Goal: Transaction & Acquisition: Purchase product/service

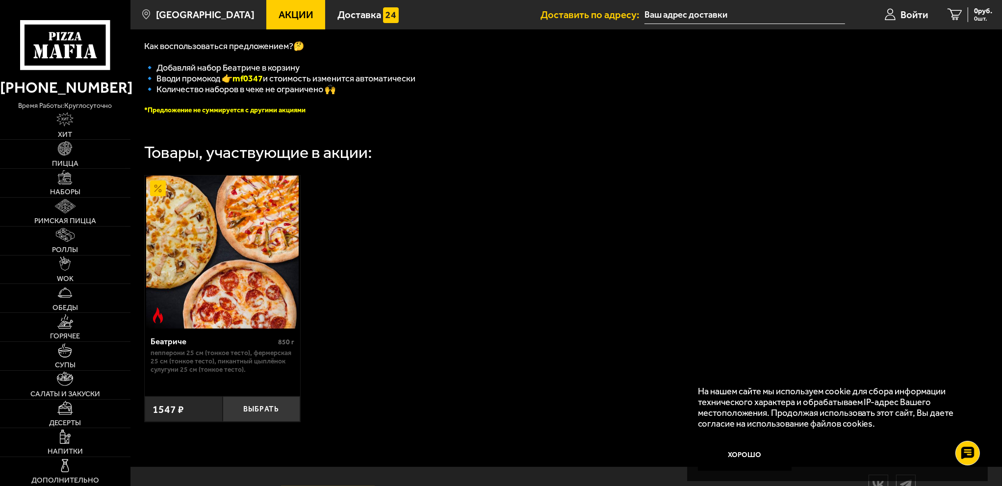
scroll to position [240, 0]
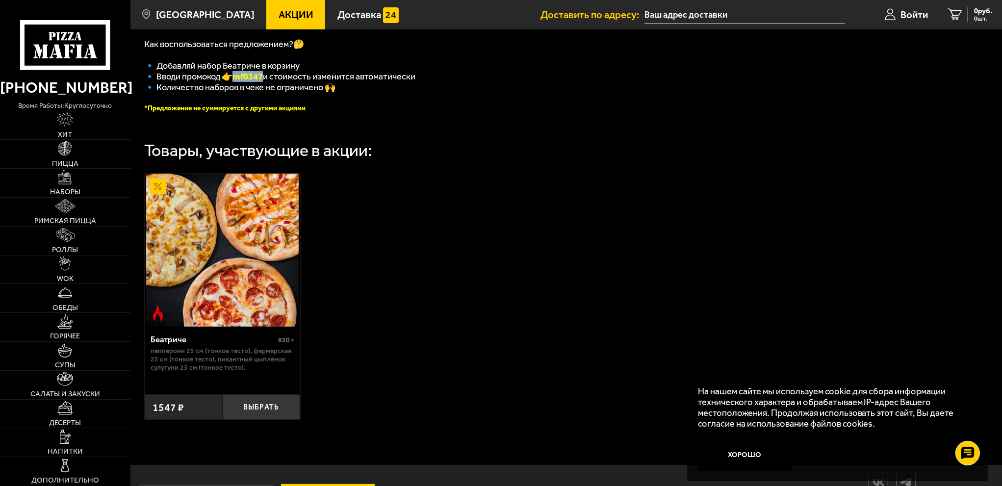
drag, startPoint x: 266, startPoint y: 82, endPoint x: 237, endPoint y: 82, distance: 28.4
click at [237, 82] on b "mf0347" at bounding box center [247, 76] width 30 height 11
copy b "mf0347"
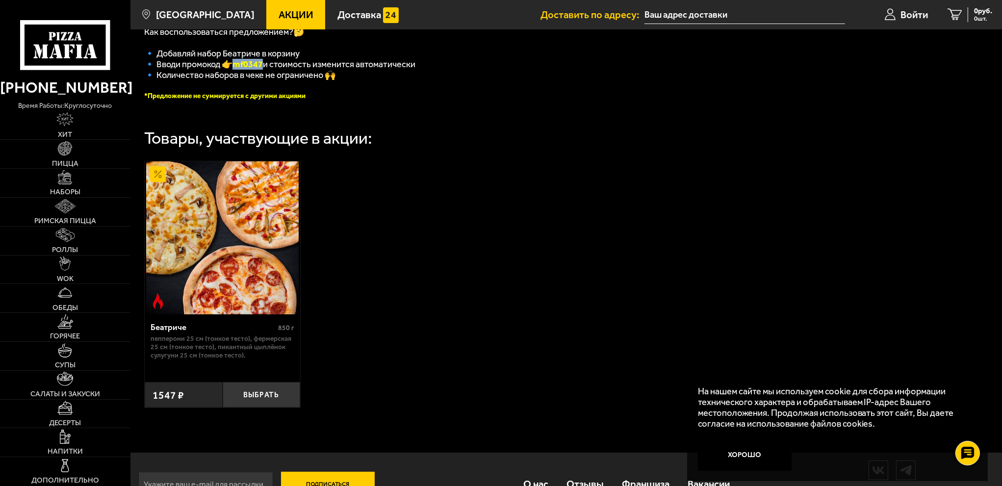
scroll to position [142, 0]
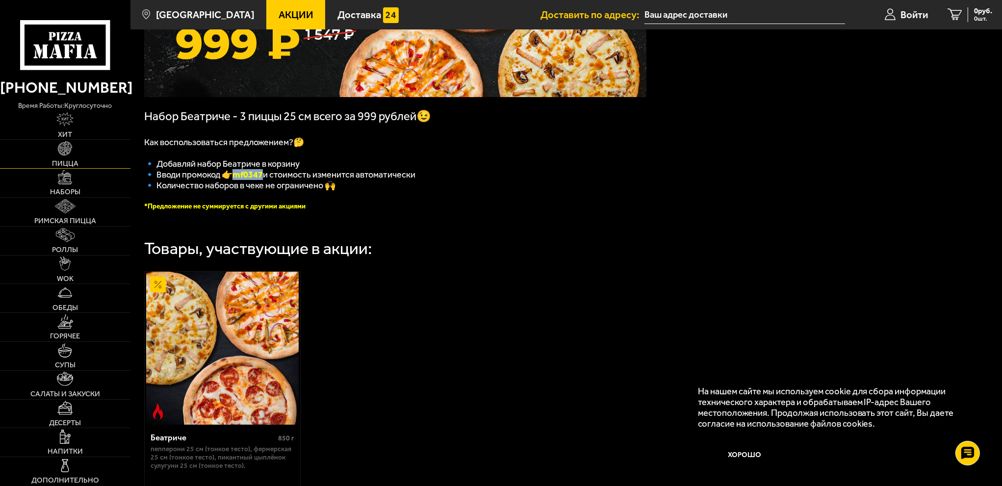
click at [74, 151] on link "Пицца" at bounding box center [65, 154] width 130 height 28
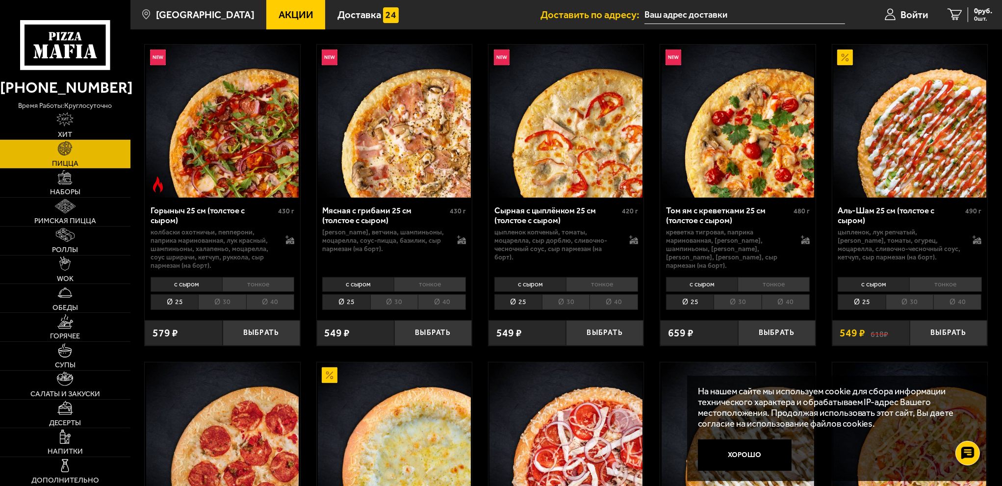
scroll to position [392, 0]
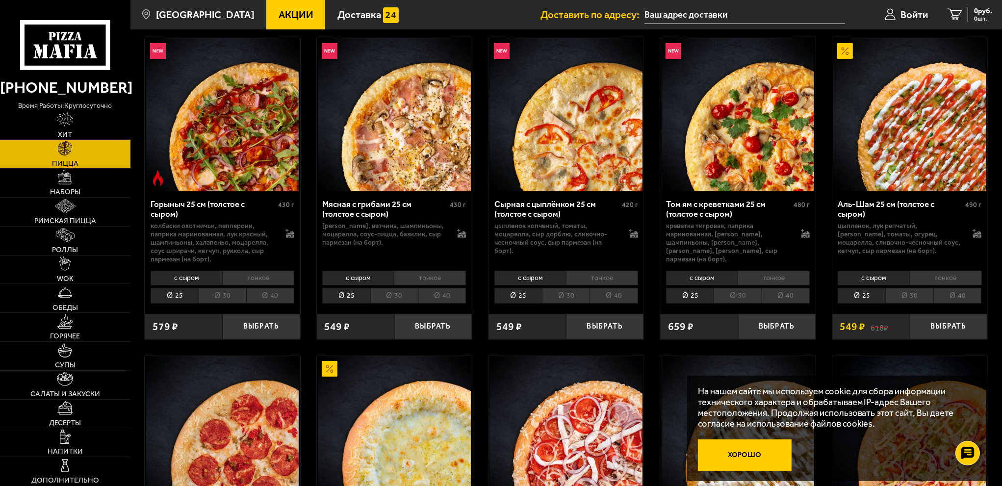
click at [761, 457] on button "Хорошо" at bounding box center [745, 454] width 94 height 31
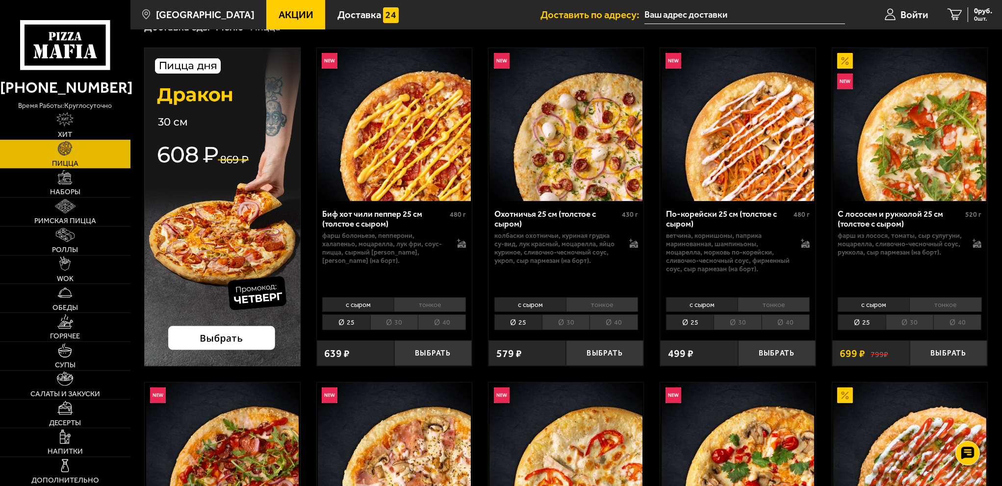
scroll to position [0, 0]
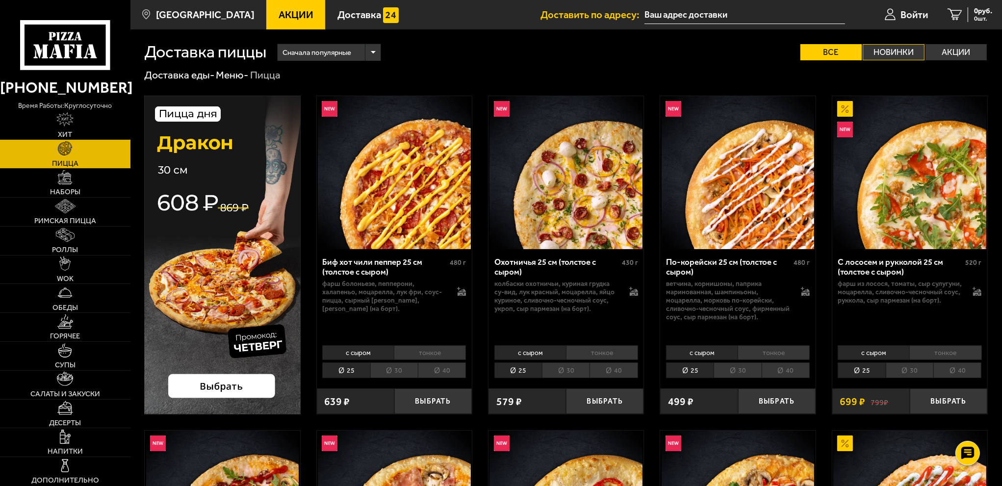
click at [873, 49] on label "Новинки" at bounding box center [894, 52] width 62 height 16
click at [0, 0] on input "Новинки" at bounding box center [0, 0] width 0 height 0
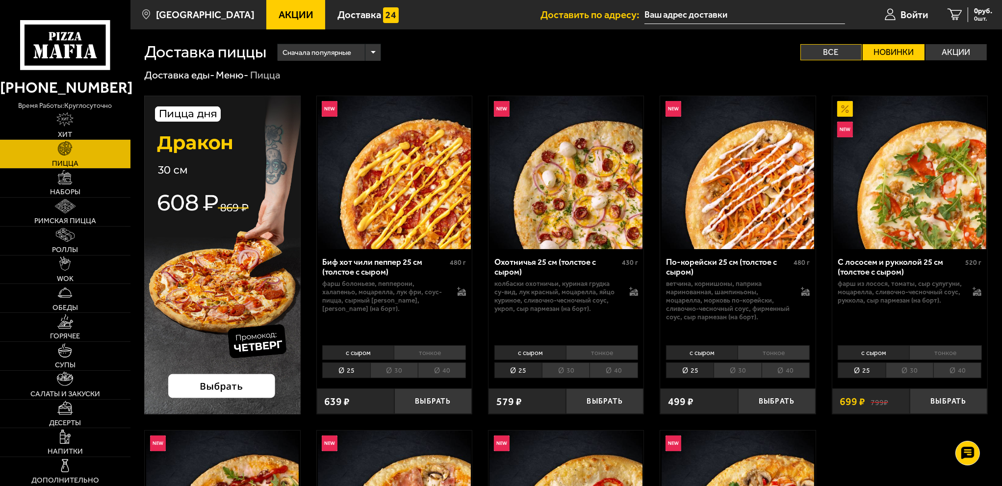
click at [832, 52] on label "Все" at bounding box center [831, 52] width 62 height 16
click at [0, 0] on input "Все" at bounding box center [0, 0] width 0 height 0
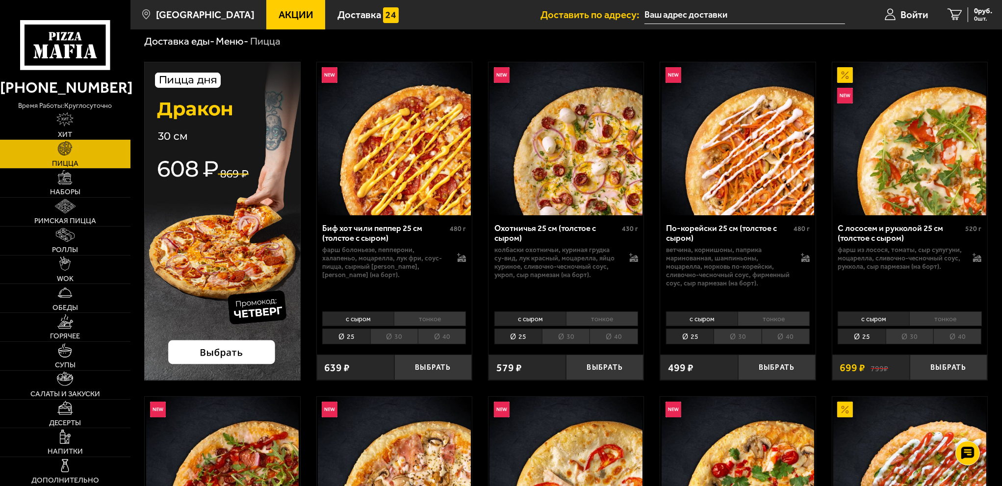
scroll to position [196, 0]
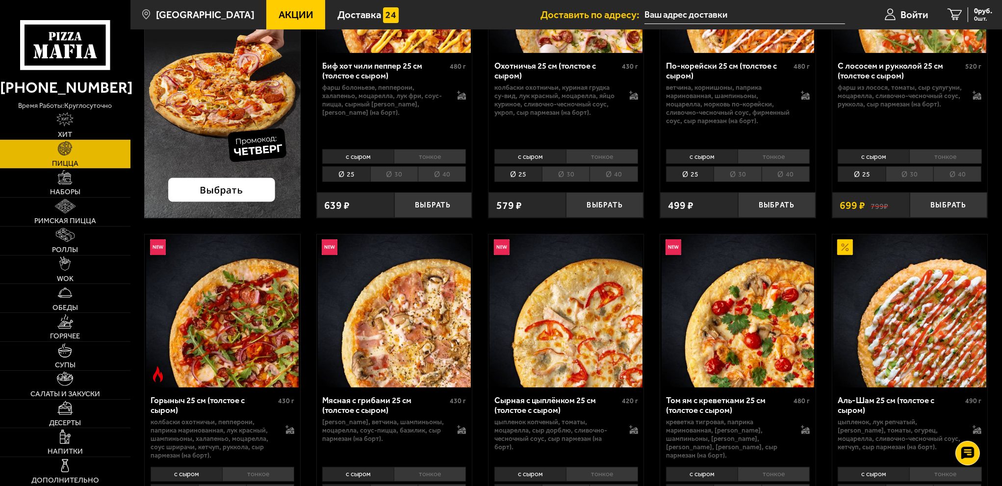
click at [904, 331] on img at bounding box center [909, 310] width 153 height 153
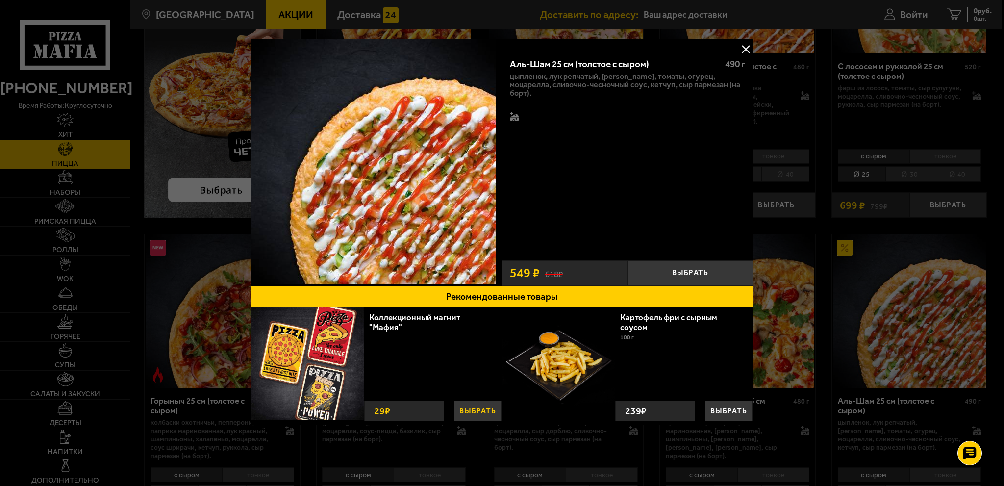
click at [472, 410] on button "Выбрать" at bounding box center [478, 411] width 48 height 21
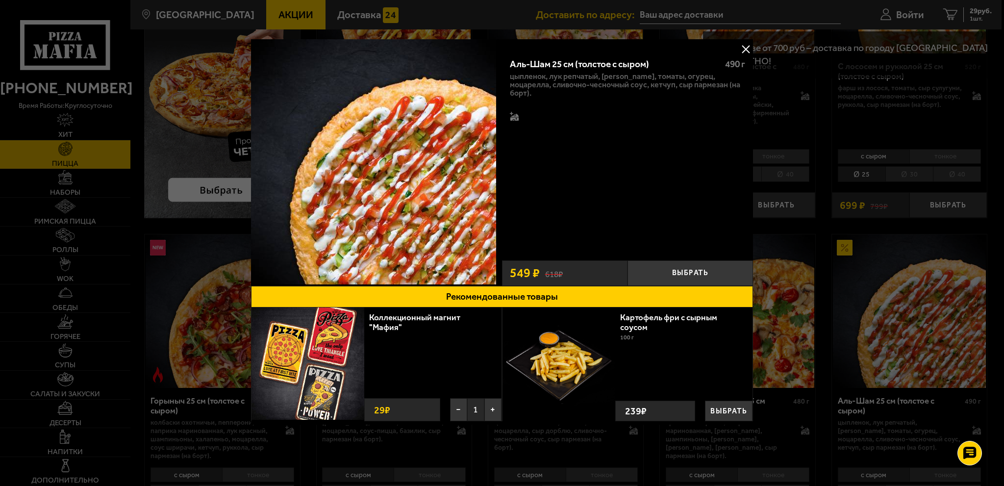
click at [743, 49] on button at bounding box center [746, 49] width 15 height 15
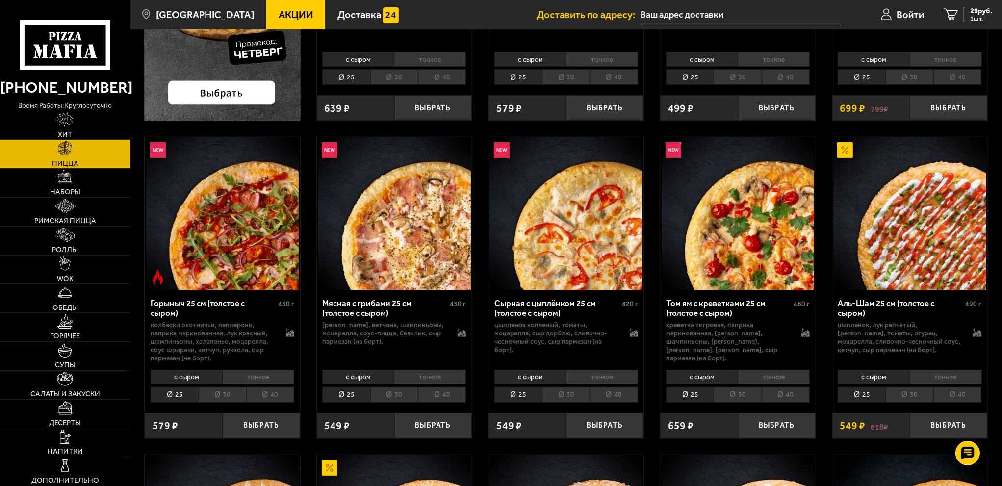
scroll to position [294, 0]
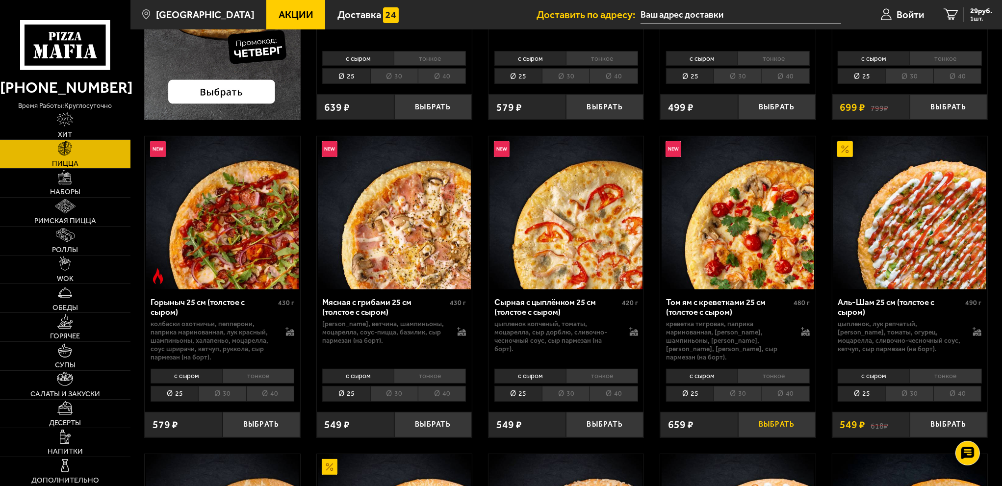
click at [763, 426] on button "Выбрать" at bounding box center [776, 425] width 77 height 26
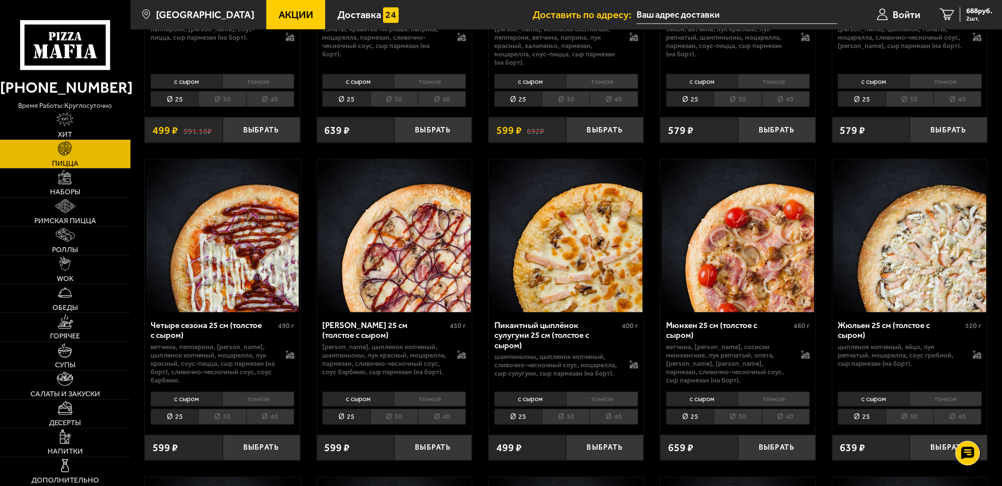
scroll to position [1569, 0]
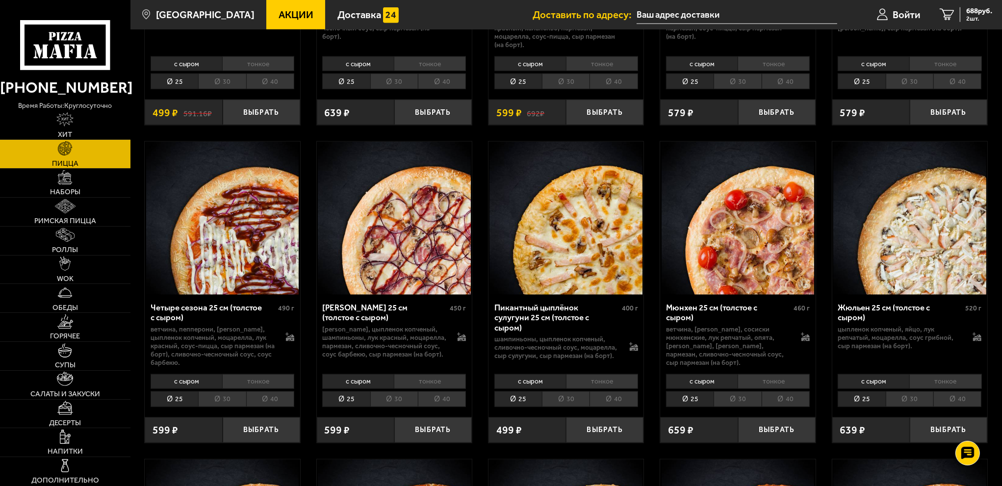
click at [913, 391] on li "30" at bounding box center [910, 399] width 48 height 16
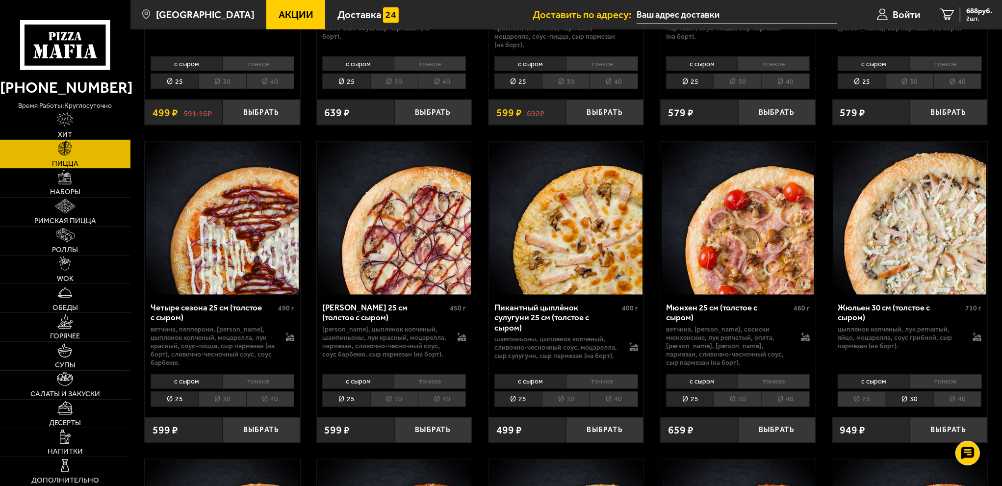
click at [860, 391] on li "25" at bounding box center [862, 399] width 48 height 16
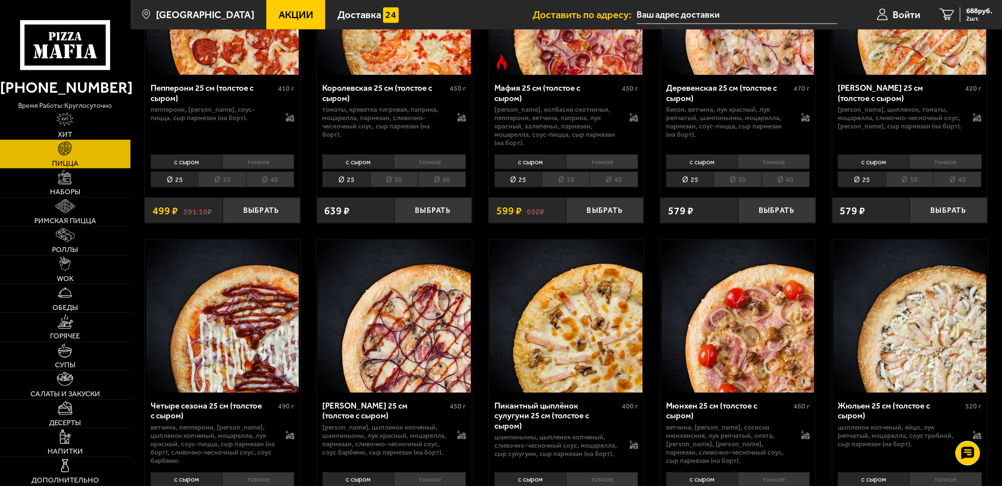
scroll to position [1717, 0]
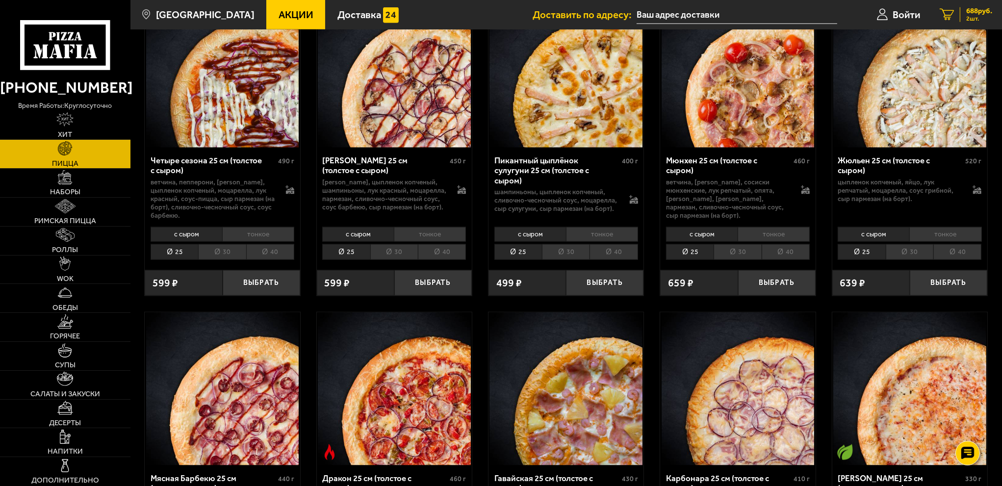
click at [945, 16] on icon "2" at bounding box center [947, 15] width 14 height 12
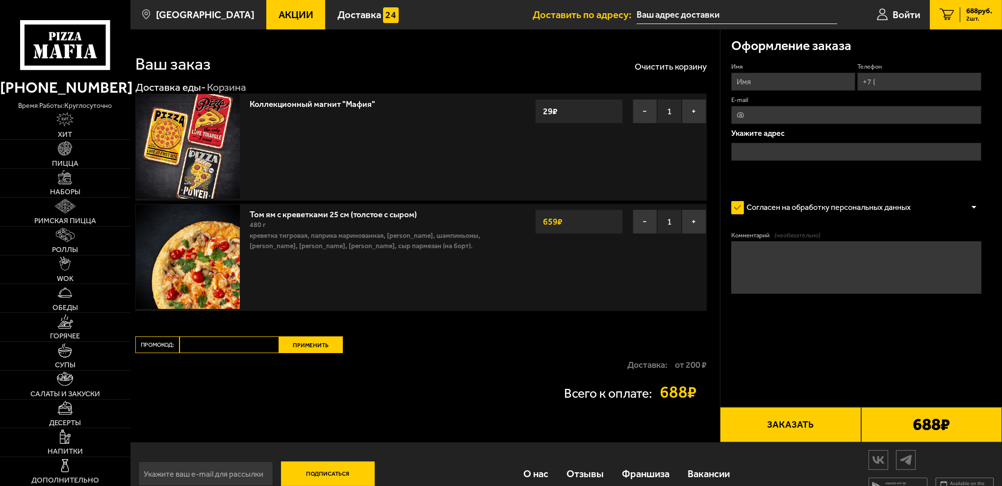
click at [365, 215] on link "Том ям с креветками 25 см (толстое с сыром)" at bounding box center [339, 212] width 178 height 13
click at [213, 272] on img at bounding box center [188, 257] width 104 height 104
click at [644, 223] on button "−" at bounding box center [645, 221] width 25 height 25
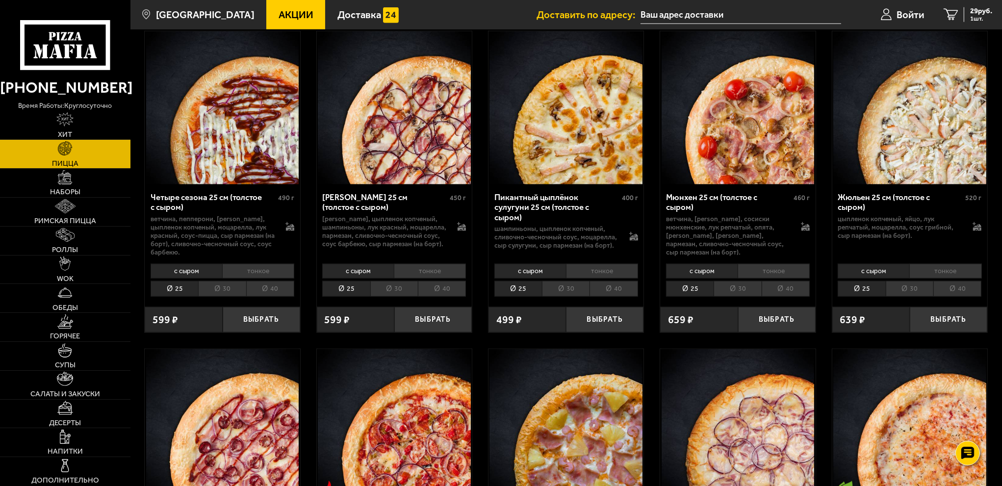
scroll to position [1618, 0]
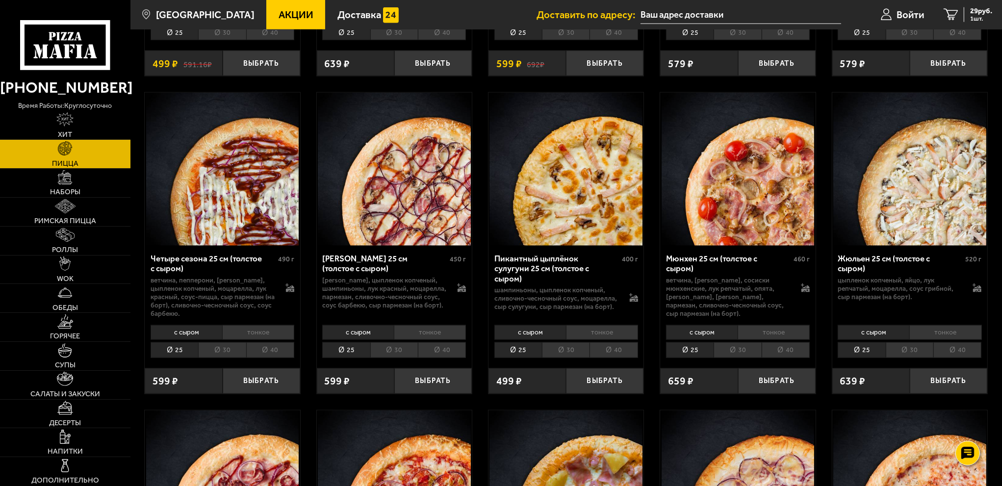
click at [739, 342] on li "30" at bounding box center [738, 350] width 48 height 16
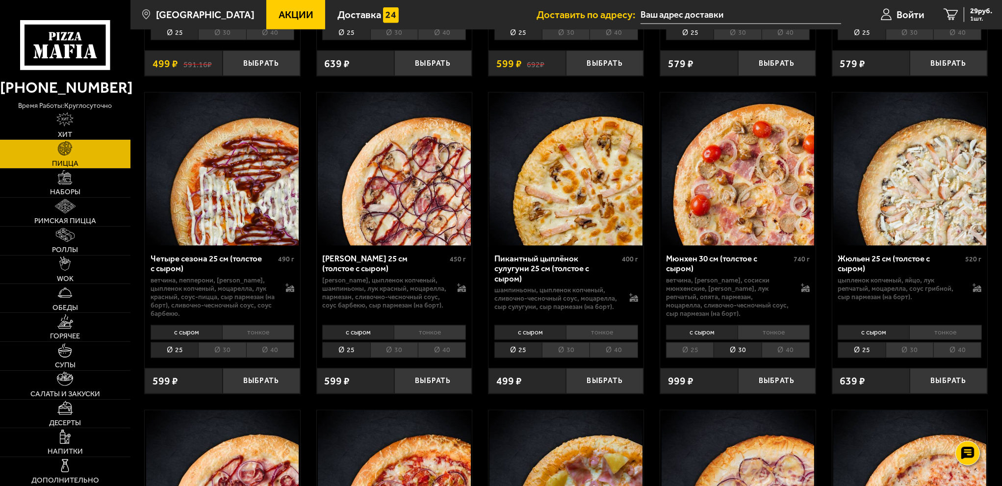
click at [689, 342] on li "25" at bounding box center [690, 350] width 48 height 16
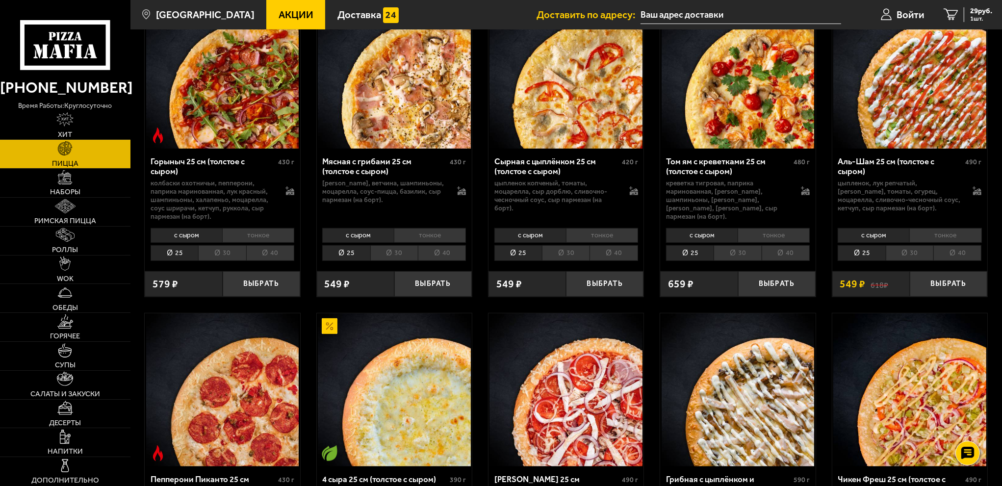
scroll to position [441, 0]
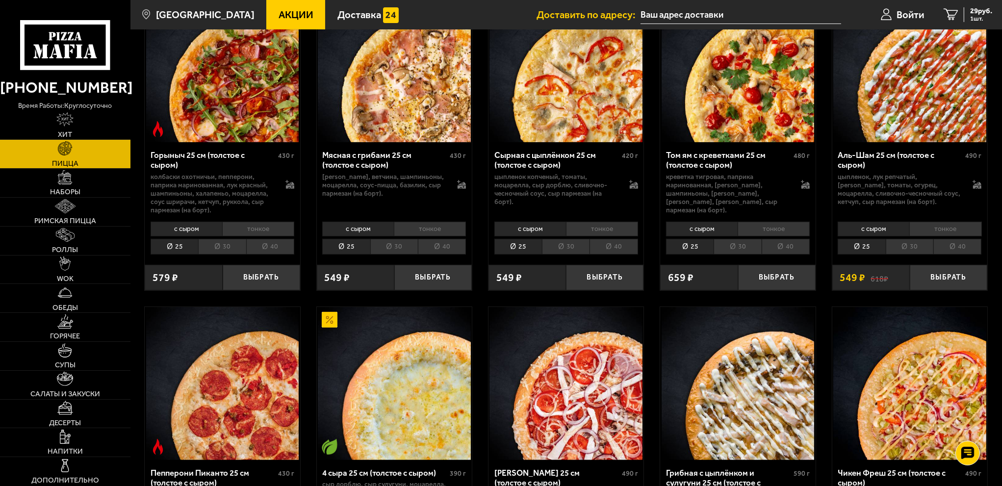
click at [915, 247] on li "30" at bounding box center [910, 247] width 48 height 16
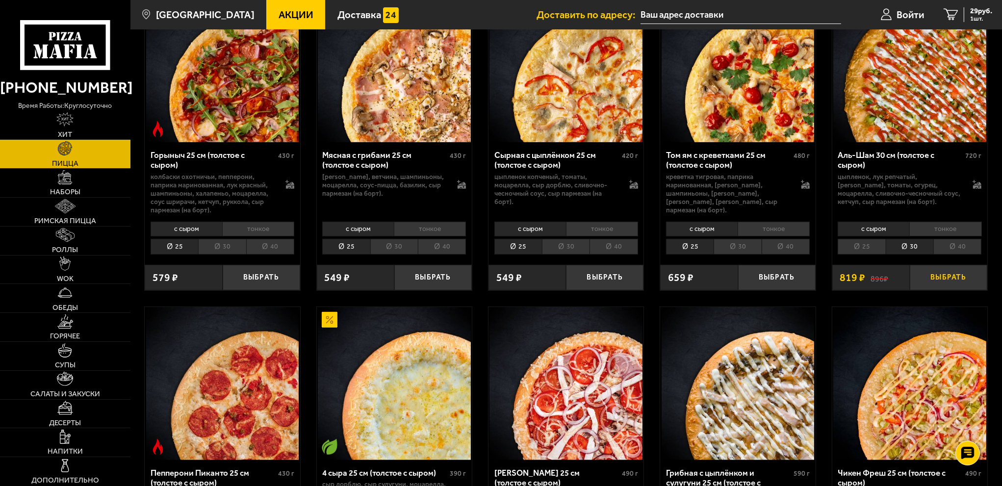
click at [958, 278] on button "Выбрать" at bounding box center [948, 278] width 77 height 26
click at [739, 249] on li "30" at bounding box center [738, 247] width 48 height 16
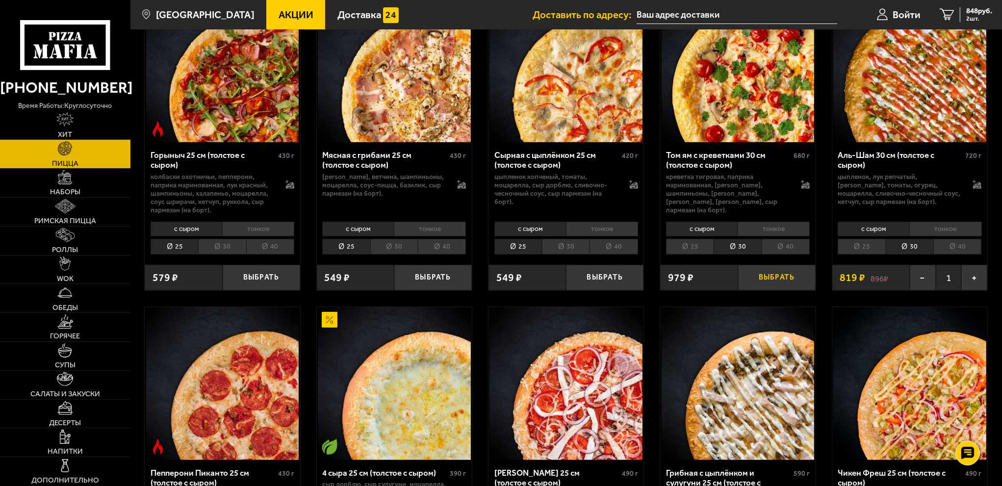
click at [777, 276] on button "Выбрать" at bounding box center [776, 278] width 77 height 26
click at [963, 11] on span "1827 руб." at bounding box center [977, 10] width 30 height 7
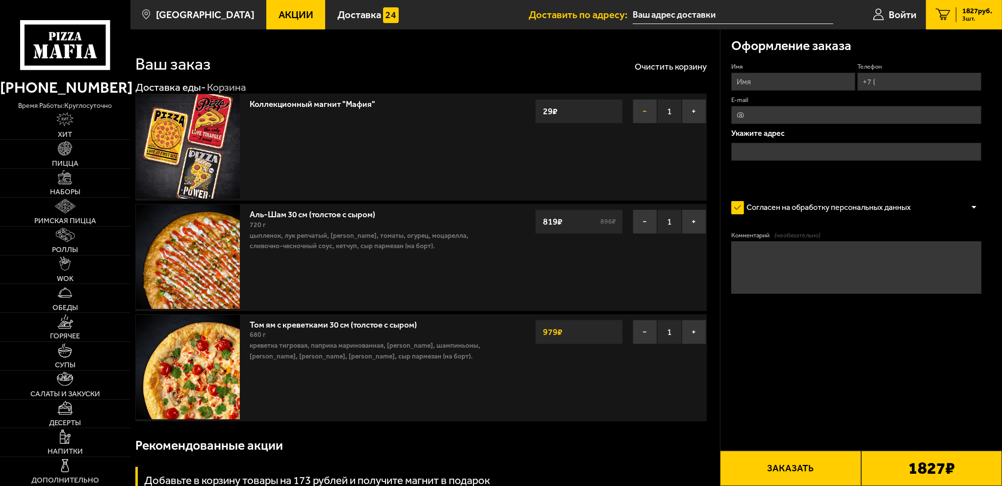
click at [642, 110] on button "−" at bounding box center [645, 111] width 25 height 25
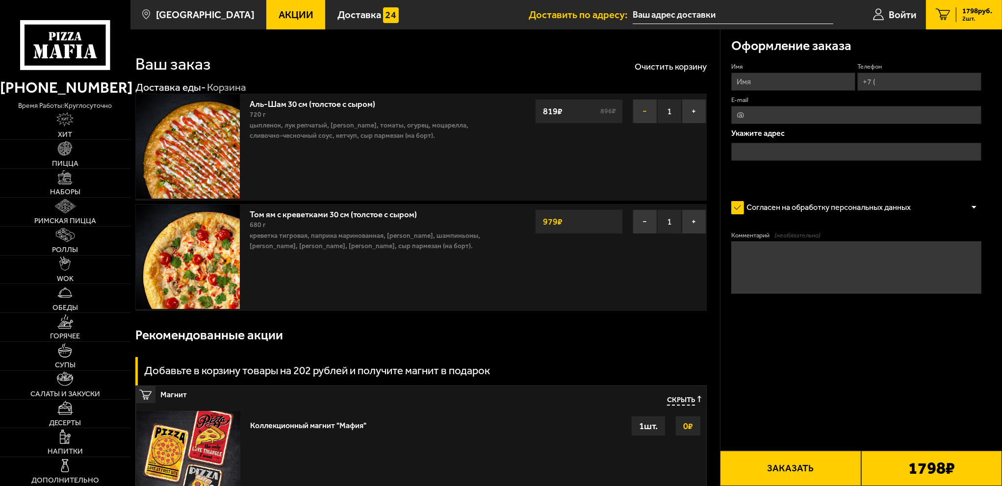
click at [643, 115] on button "−" at bounding box center [645, 111] width 25 height 25
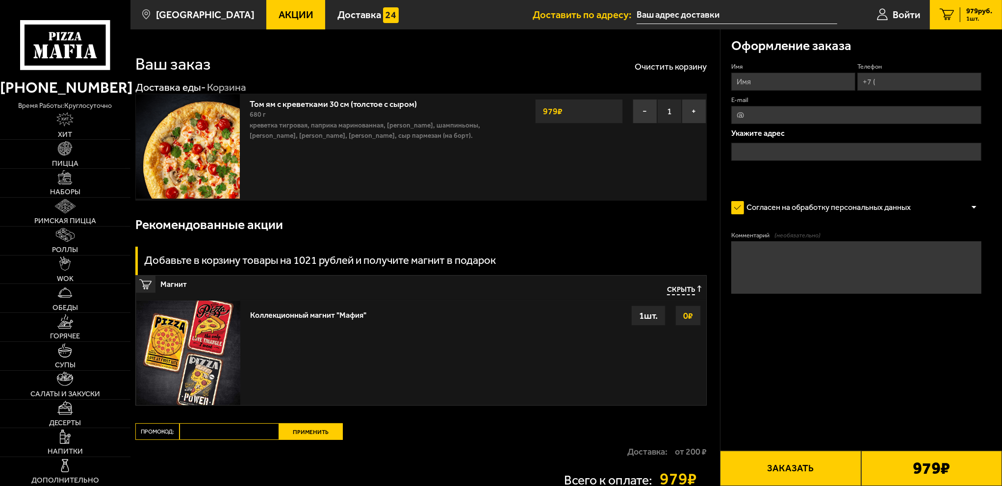
click at [643, 115] on button "−" at bounding box center [645, 111] width 25 height 25
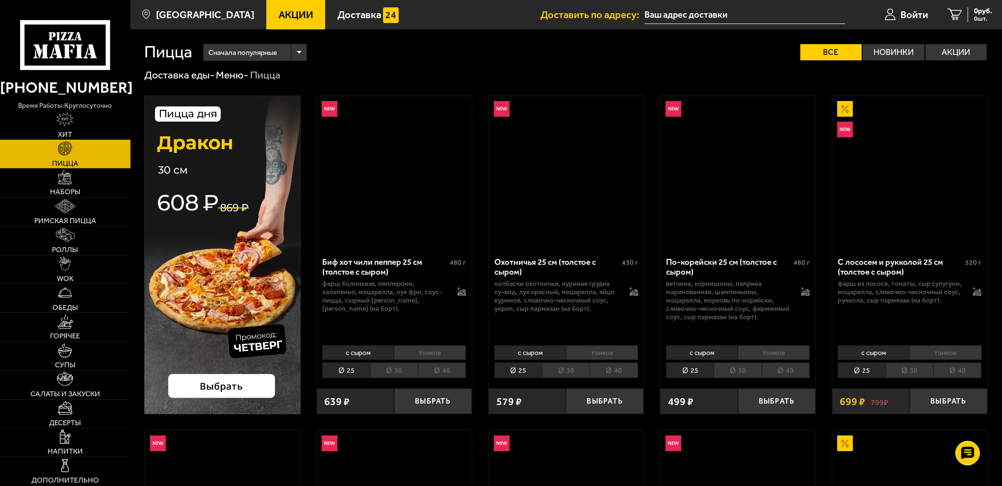
scroll to position [441, 0]
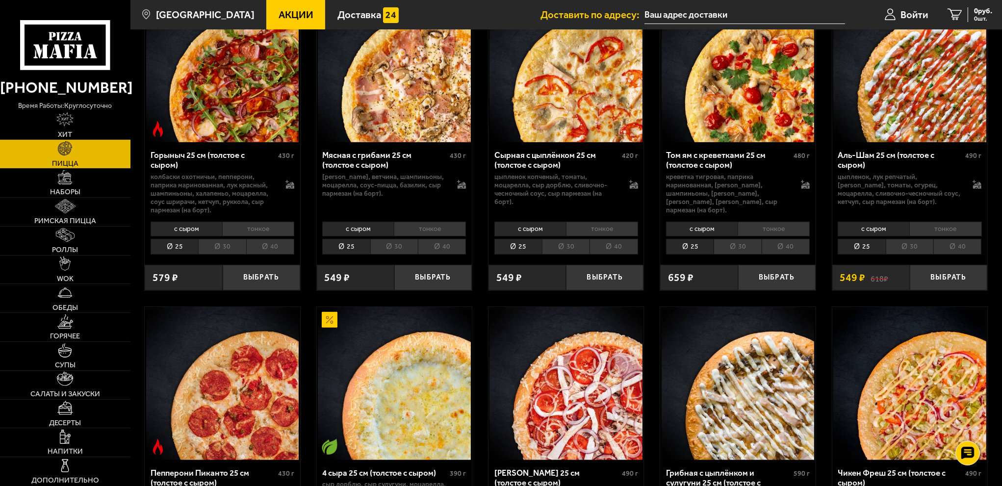
click at [913, 247] on li "30" at bounding box center [910, 247] width 48 height 16
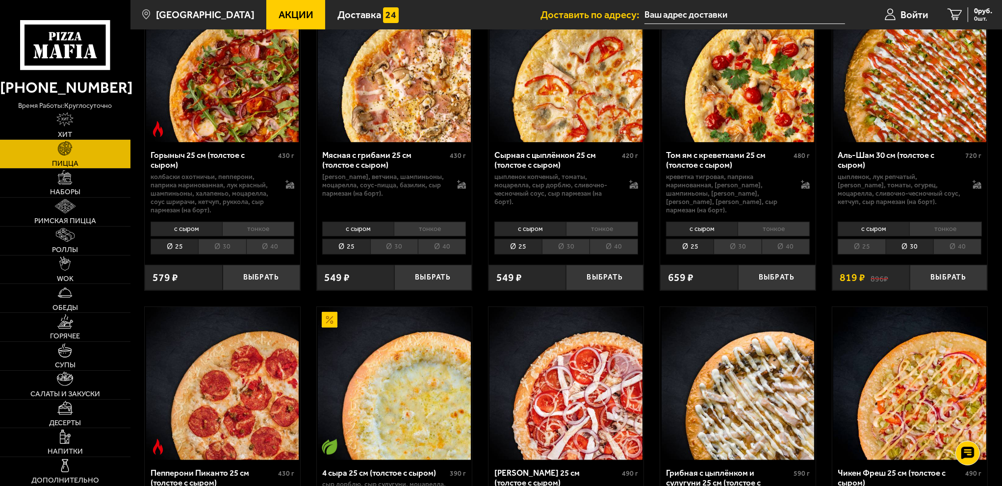
click at [732, 240] on li "30" at bounding box center [738, 247] width 48 height 16
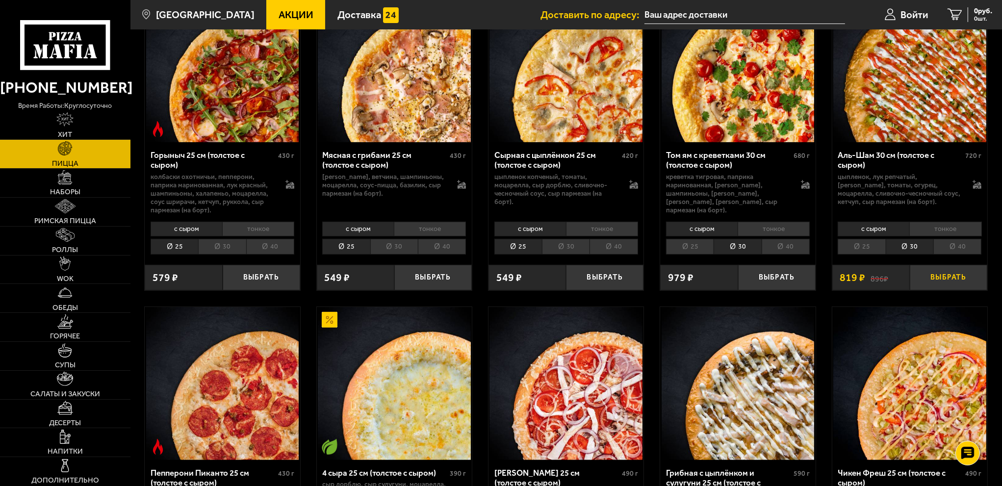
click at [952, 277] on button "Выбрать" at bounding box center [948, 278] width 77 height 26
click at [777, 282] on button "Выбрать" at bounding box center [776, 278] width 77 height 26
click at [971, 18] on span "2 шт." at bounding box center [977, 19] width 30 height 6
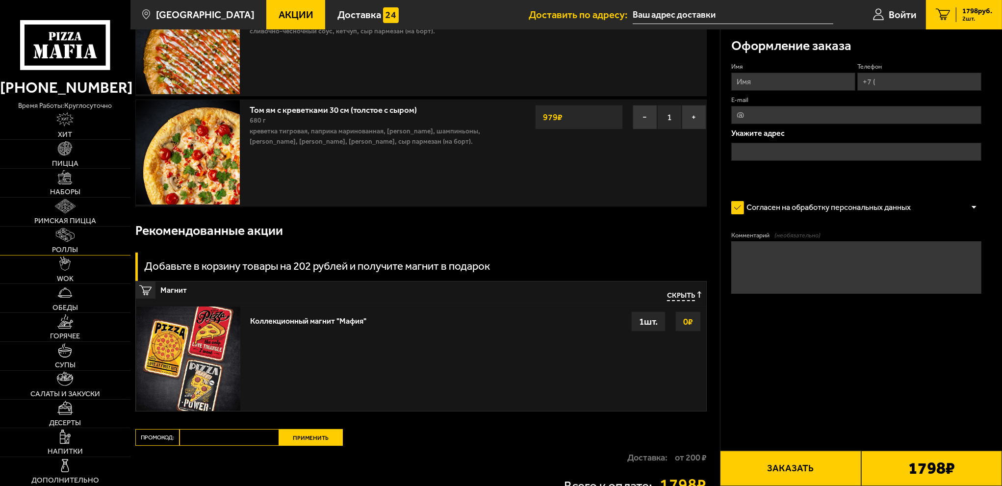
scroll to position [147, 0]
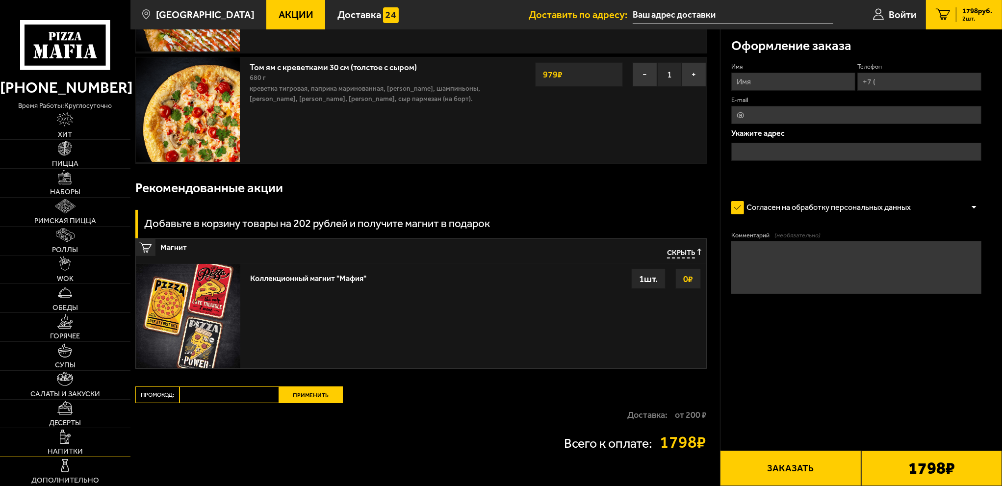
click at [76, 439] on link "Напитки" at bounding box center [65, 442] width 130 height 28
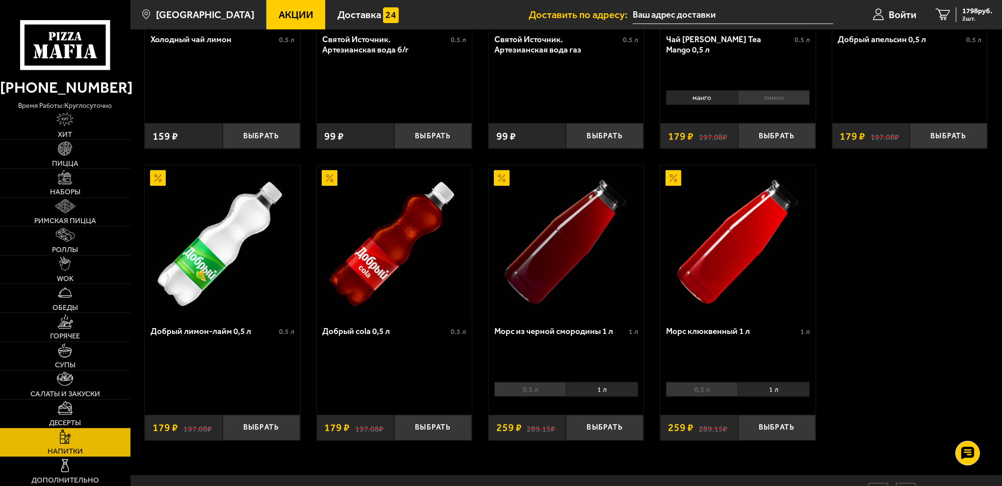
scroll to position [539, 0]
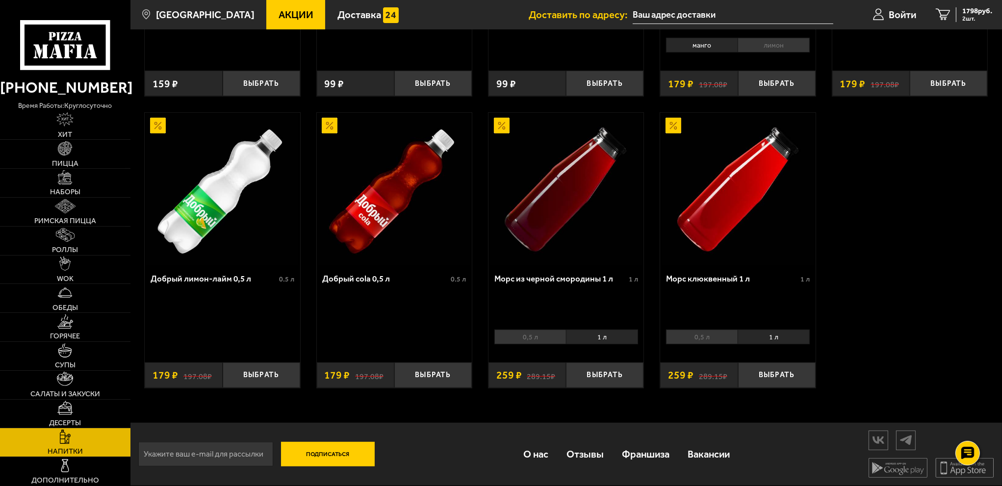
click at [533, 339] on li "0,5 л" at bounding box center [530, 337] width 72 height 15
click at [604, 342] on li "1 л" at bounding box center [602, 337] width 72 height 15
click at [696, 339] on li "0,5 л" at bounding box center [702, 337] width 72 height 15
click at [612, 378] on button "Выбрать" at bounding box center [604, 375] width 77 height 26
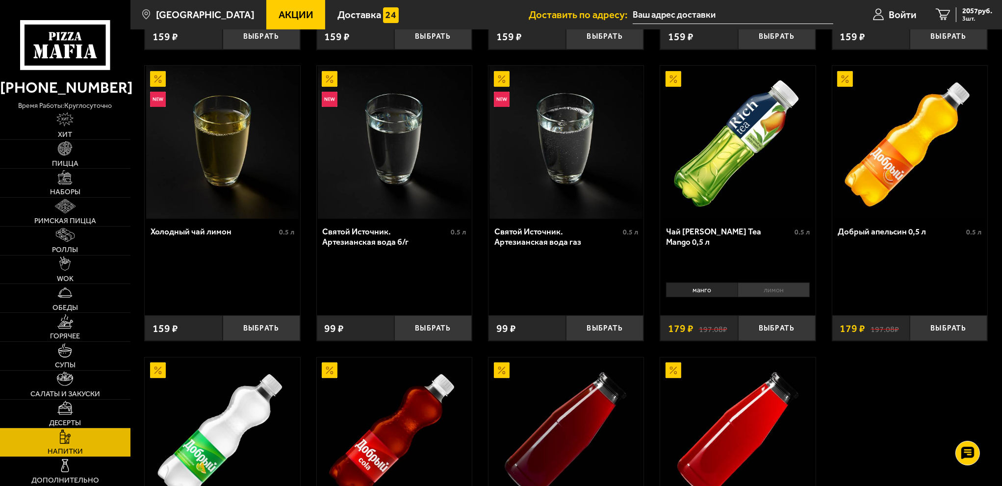
scroll to position [343, 0]
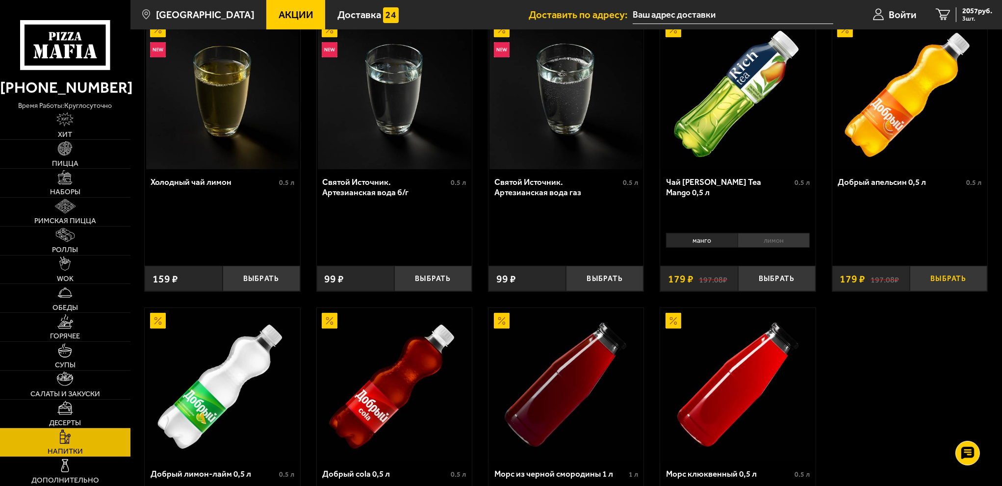
click at [961, 278] on button "Выбрать" at bounding box center [948, 279] width 77 height 26
click at [962, 14] on span "2236 руб." at bounding box center [977, 10] width 30 height 7
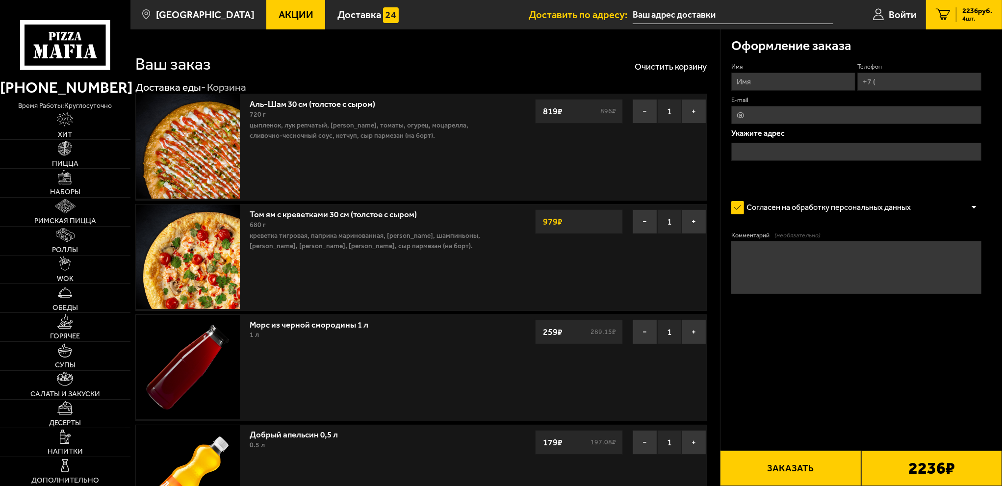
click at [771, 76] on input "Имя" at bounding box center [793, 82] width 124 height 18
type input "к"
type input "[PERSON_NAME]"
click at [917, 86] on input "Телефон" at bounding box center [919, 82] width 124 height 18
type input "[PHONE_NUMBER]"
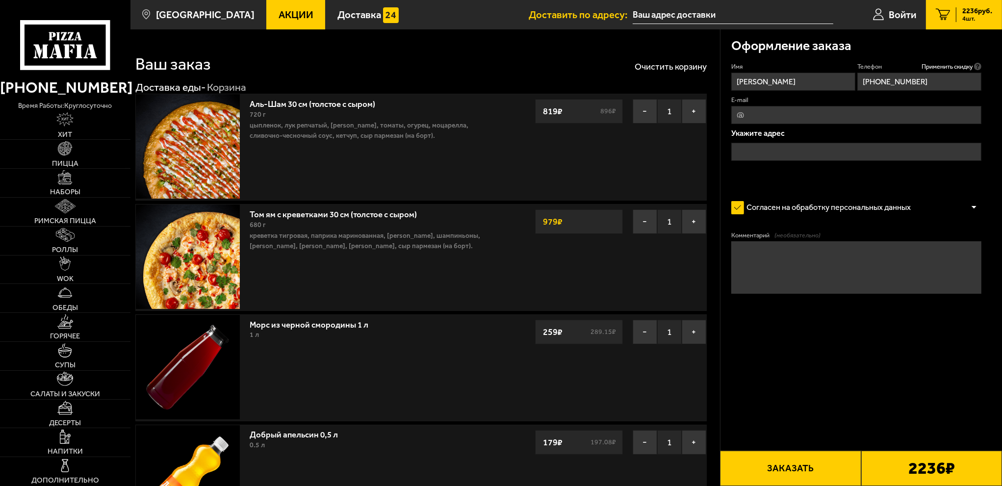
click at [823, 148] on input "text" at bounding box center [856, 152] width 251 height 18
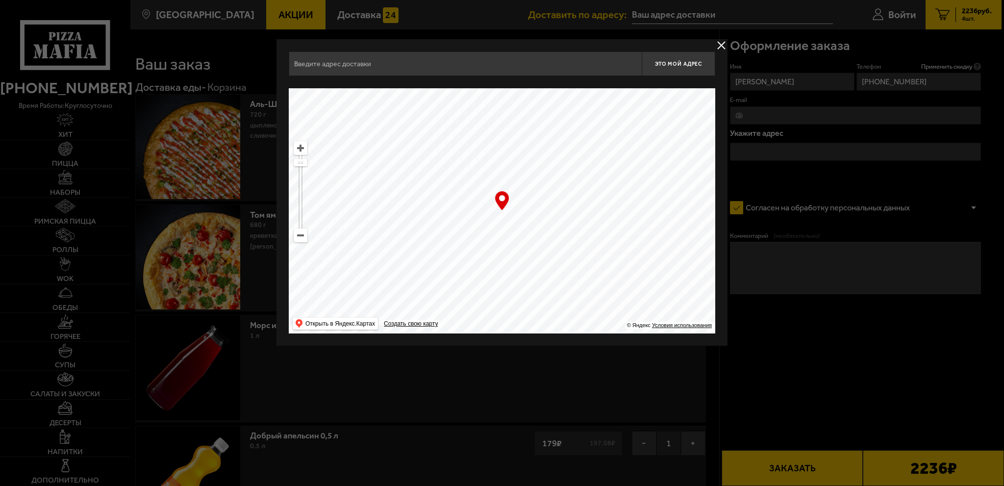
click at [362, 68] on input "text" at bounding box center [465, 63] width 353 height 25
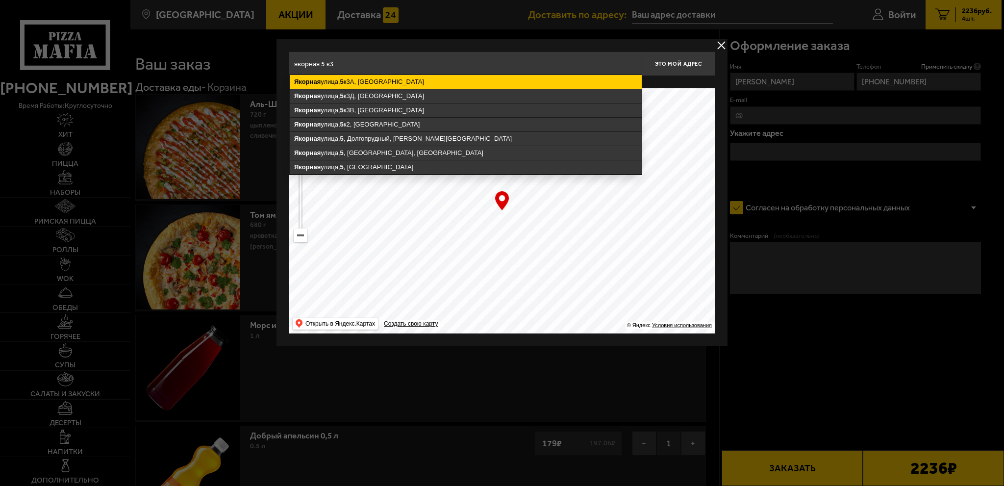
click at [383, 78] on ymaps "[STREET_ADDRESS]" at bounding box center [466, 82] width 352 height 14
type input "[STREET_ADDRESS]"
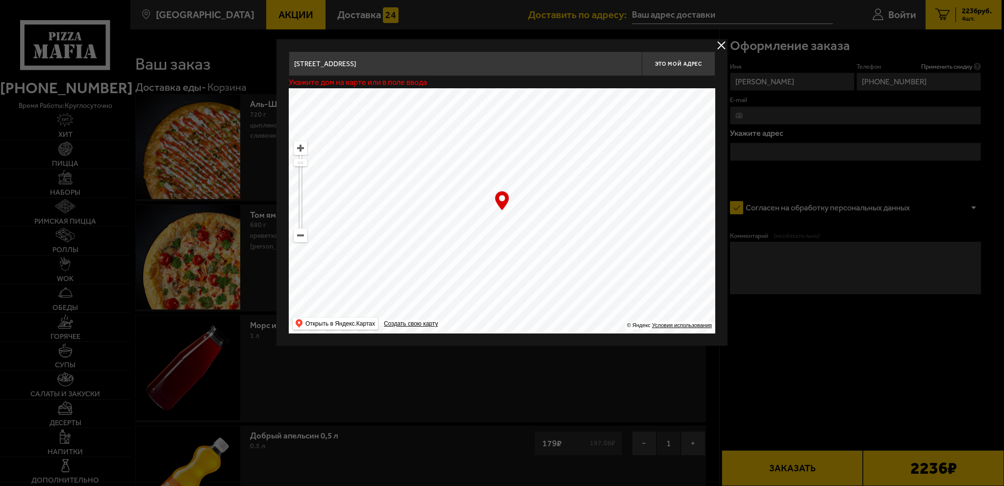
type input "[STREET_ADDRESS]"
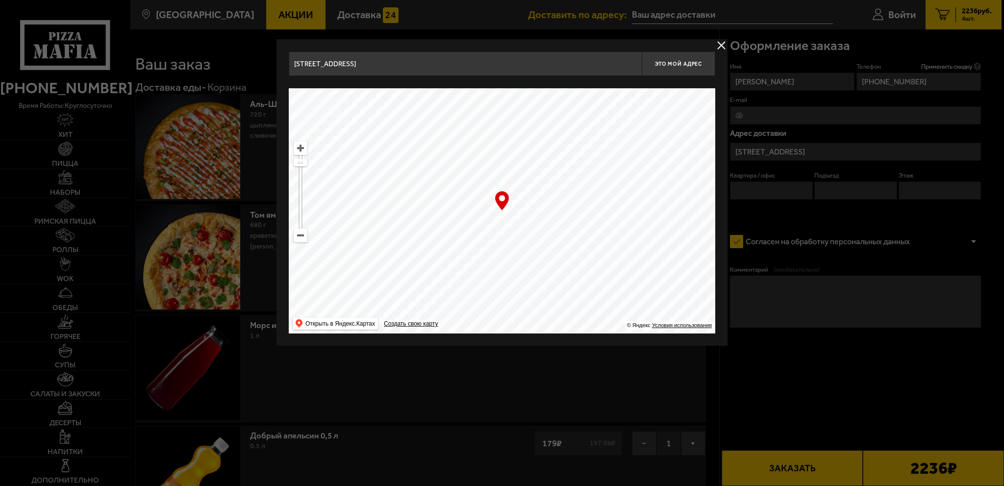
click at [302, 151] on ymaps at bounding box center [300, 148] width 13 height 13
click at [303, 151] on ymaps at bounding box center [300, 148] width 13 height 13
click at [679, 67] on button "Это мой адрес" at bounding box center [679, 63] width 74 height 25
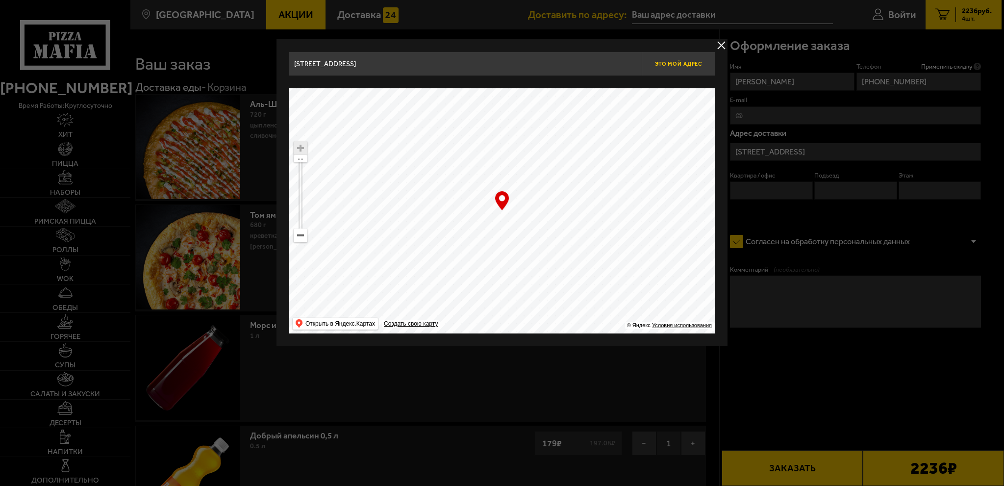
type input "[STREET_ADDRESS]"
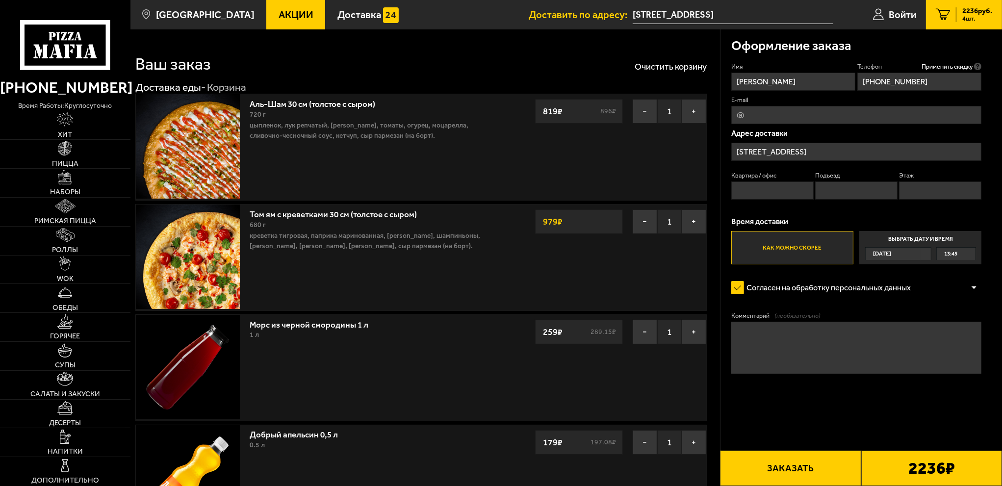
click at [791, 190] on input "Квартира / офис" at bounding box center [772, 190] width 82 height 18
type input "4"
click at [959, 250] on div "13:45" at bounding box center [956, 254] width 38 height 12
click at [0, 0] on input "Выбрать дату и время [DATE] 13:45" at bounding box center [0, 0] width 0 height 0
click at [953, 254] on span "13:45" at bounding box center [950, 254] width 13 height 12
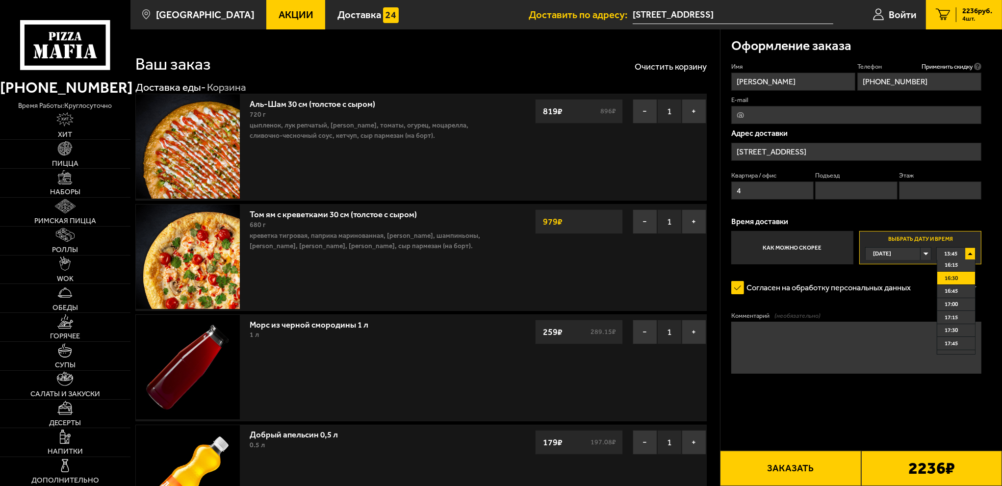
scroll to position [147, 0]
click at [963, 328] on li "17:45" at bounding box center [955, 327] width 37 height 13
click at [815, 466] on button "Заказать" at bounding box center [790, 468] width 141 height 35
click at [833, 195] on input "Подъезд" at bounding box center [856, 190] width 82 height 18
type input "1"
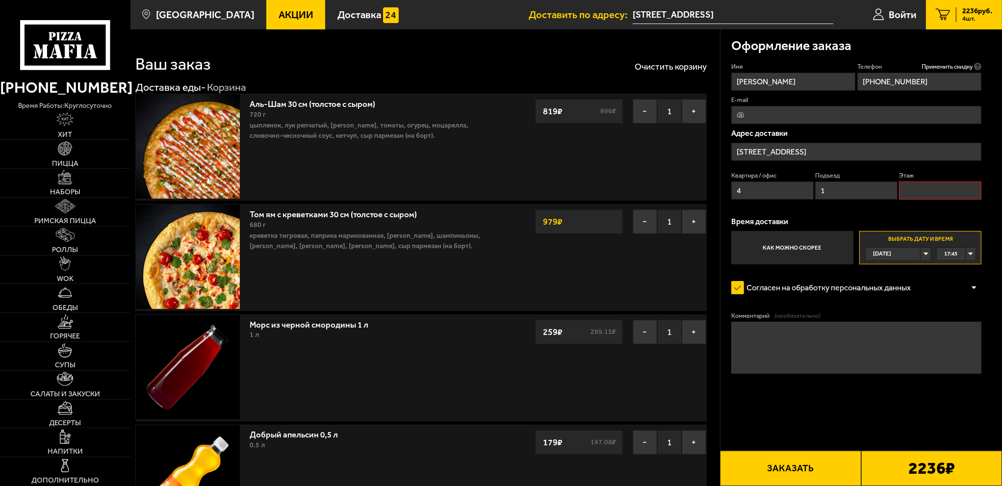
click at [925, 192] on input "Этаж" at bounding box center [940, 190] width 82 height 18
type input "1"
click at [824, 423] on form "Имя [PERSON_NAME] Телефон Применить скидку Вы будете зарегистрированы автоматич…" at bounding box center [856, 248] width 251 height 373
click at [776, 473] on button "Заказать" at bounding box center [790, 468] width 141 height 35
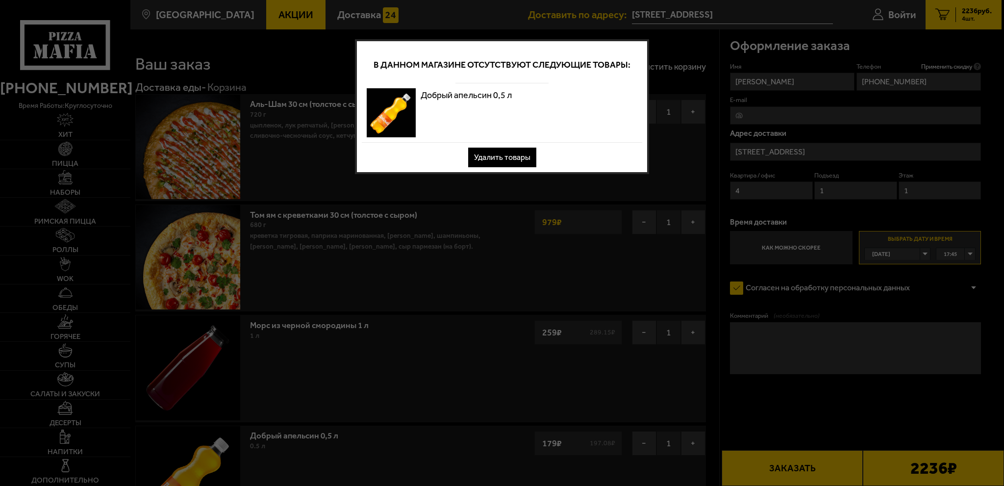
click at [526, 157] on button "Удалить товары" at bounding box center [502, 158] width 68 height 20
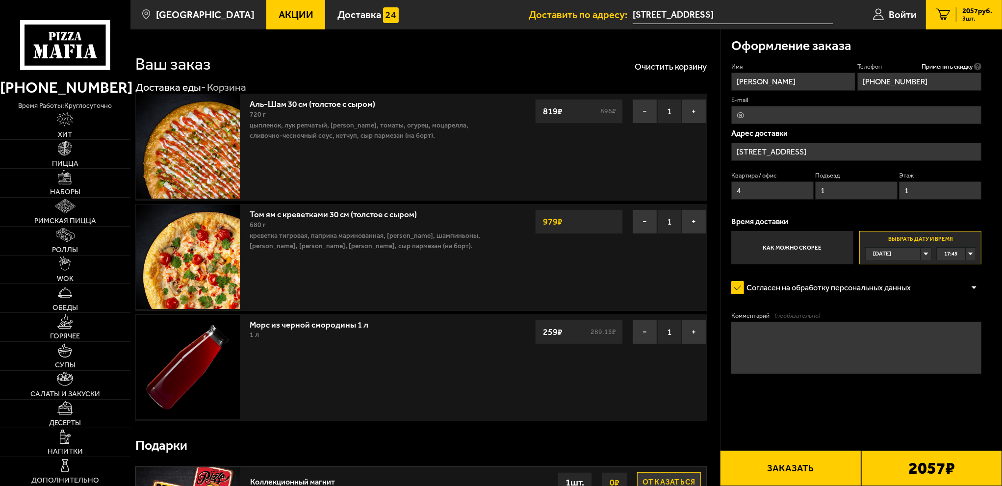
click at [822, 468] on button "Заказать" at bounding box center [790, 468] width 141 height 35
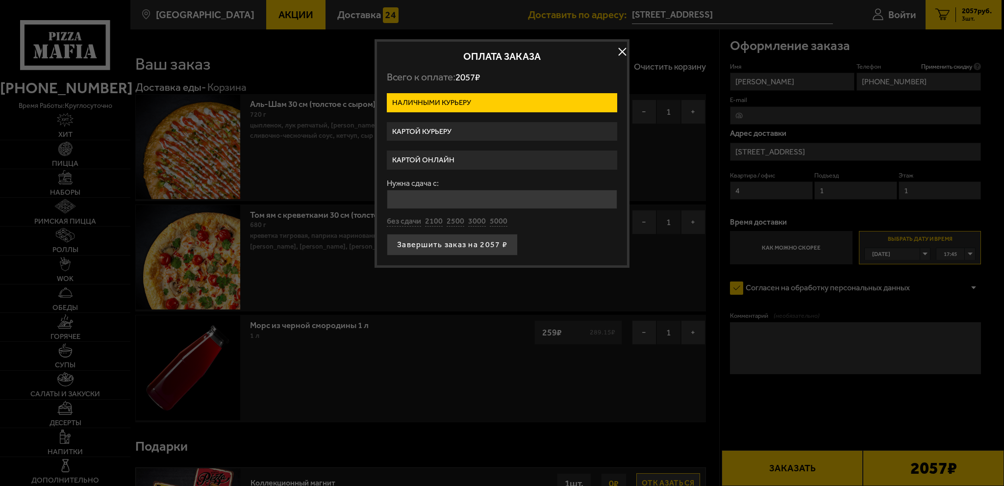
click at [465, 134] on label "Картой курьеру" at bounding box center [502, 131] width 231 height 19
click at [0, 0] on input "Картой курьеру" at bounding box center [0, 0] width 0 height 0
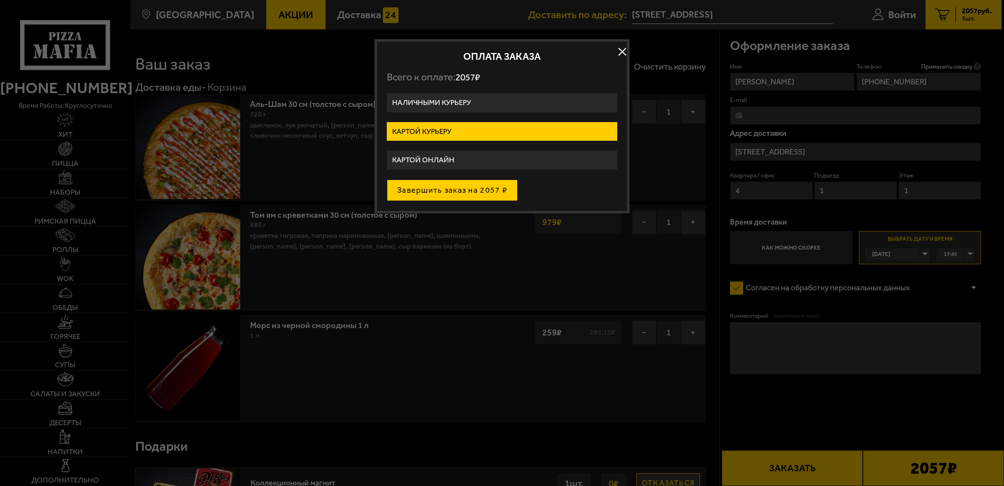
click at [472, 191] on button "Завершить заказ на 2057 ₽" at bounding box center [452, 190] width 131 height 22
